Goal: Information Seeking & Learning: Learn about a topic

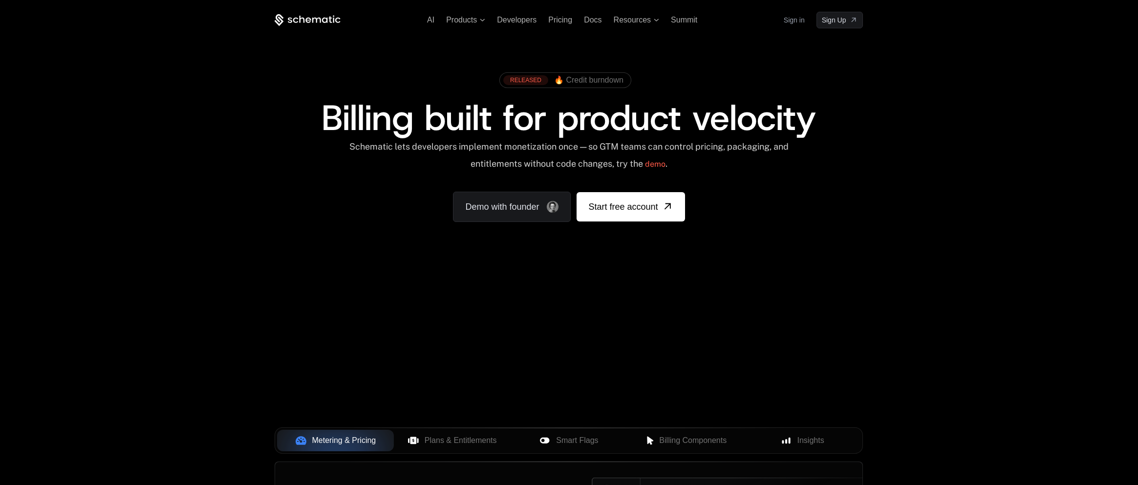
drag, startPoint x: 434, startPoint y: 326, endPoint x: 557, endPoint y: 314, distance: 123.7
click at [555, 315] on div "Your browser does not support the video tag." at bounding box center [568, 289] width 635 height 412
click at [593, 341] on div "Your browser does not support the video tag." at bounding box center [568, 289] width 635 height 412
click at [478, 287] on div "AI Products Developers Pricing Docs Resources Summit Sign in Sign Up RELEASED 🔥…" at bounding box center [569, 146] width 1138 height 292
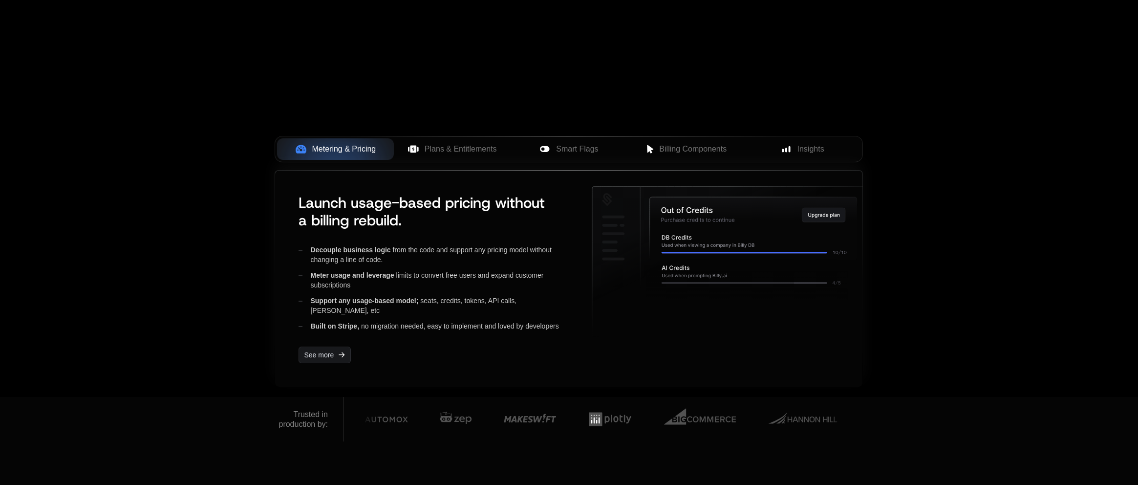
scroll to position [391, 0]
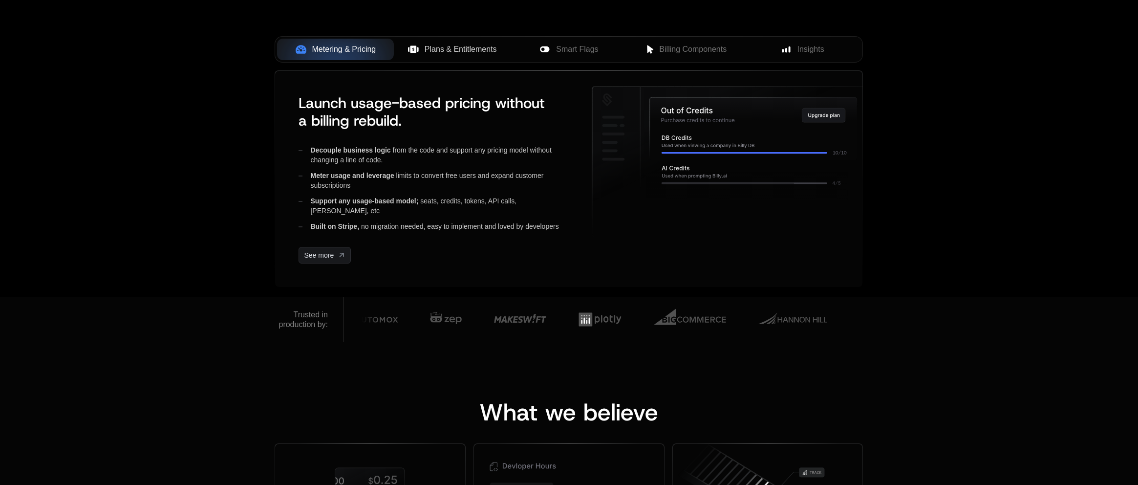
click at [453, 48] on span "Plans & Entitlements" at bounding box center [461, 50] width 72 height 12
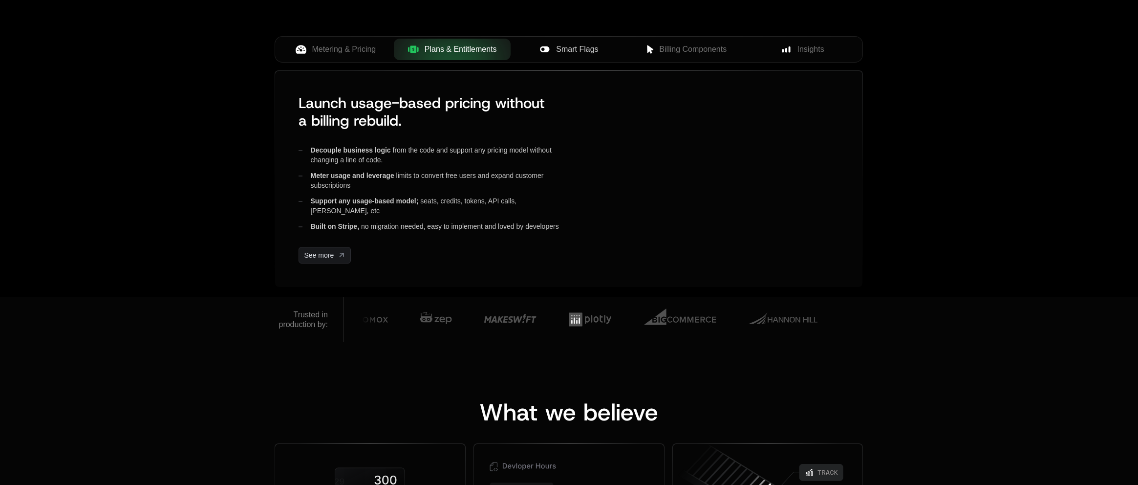
click at [586, 47] on span "Smart Flags" at bounding box center [577, 50] width 42 height 12
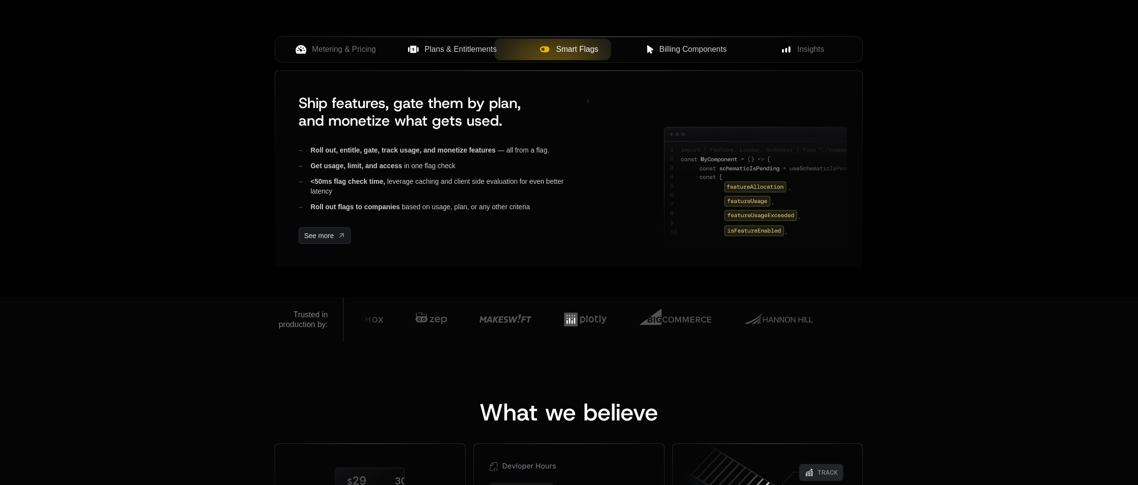
click at [695, 49] on span "Billing Components" at bounding box center [692, 50] width 67 height 12
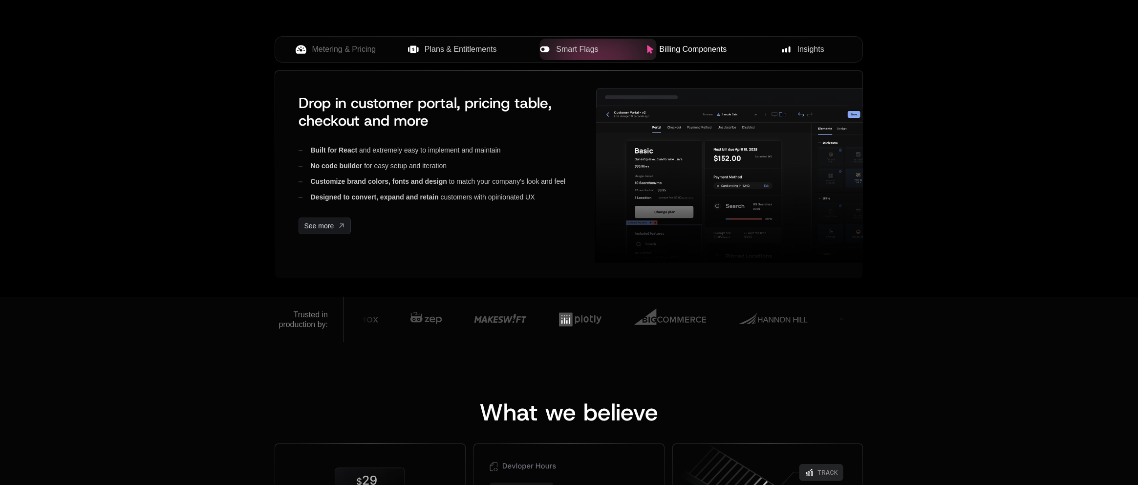
click at [796, 51] on div "Insights" at bounding box center [802, 50] width 101 height 12
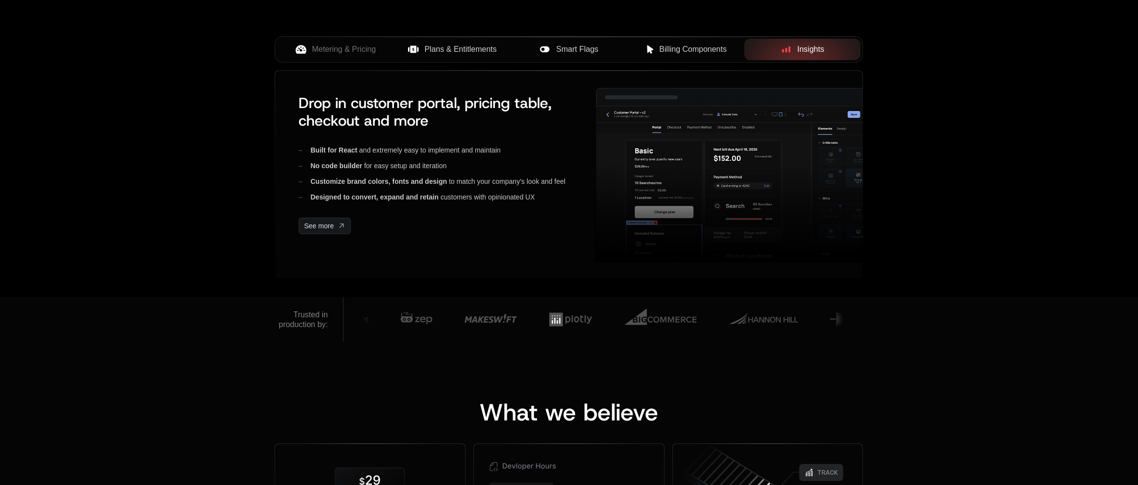
click at [383, 66] on div "Metering & Pricing Plans & Entitlements Smart Flags Billing Components Insights" at bounding box center [569, 53] width 588 height 34
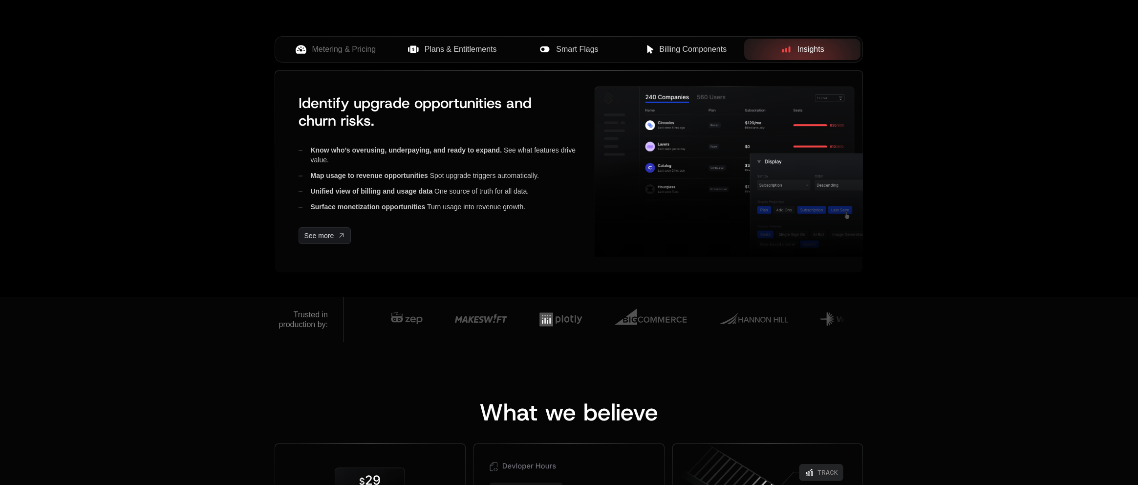
click at [330, 61] on div "Metering & Pricing Plans & Entitlements Smart Flags Billing Components Insights" at bounding box center [569, 49] width 588 height 26
click at [329, 48] on span "Metering & Pricing" at bounding box center [344, 50] width 64 height 12
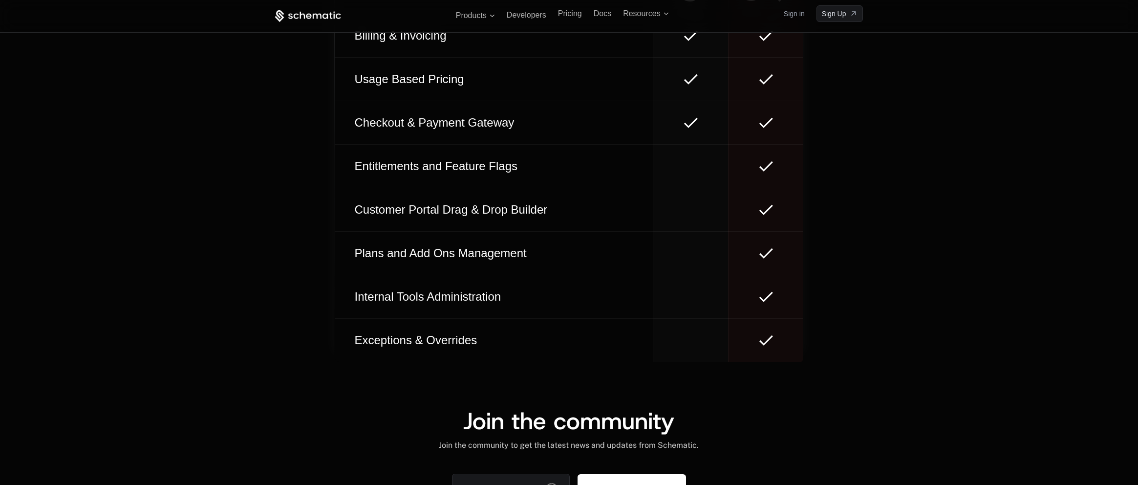
scroll to position [5619, 0]
